Goal: Information Seeking & Learning: Learn about a topic

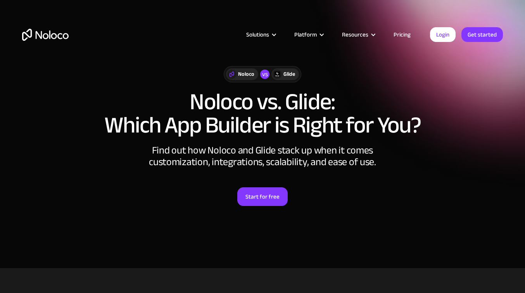
click at [400, 35] on link "Pricing" at bounding box center [402, 34] width 36 height 10
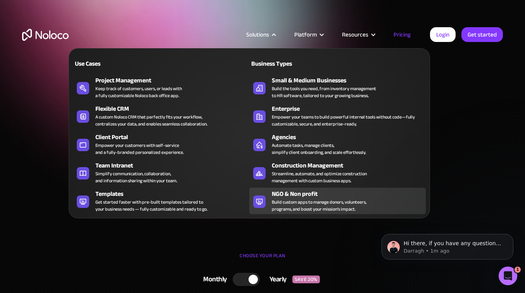
click at [291, 192] on div "NGO & Non profit" at bounding box center [351, 193] width 158 height 9
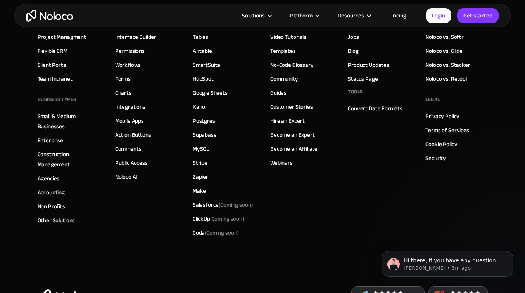
scroll to position [4092, 0]
